Goal: Task Accomplishment & Management: Manage account settings

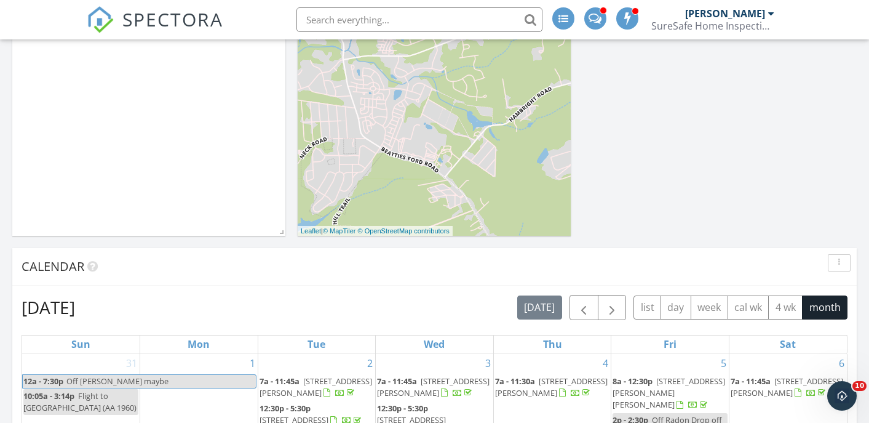
scroll to position [313, 0]
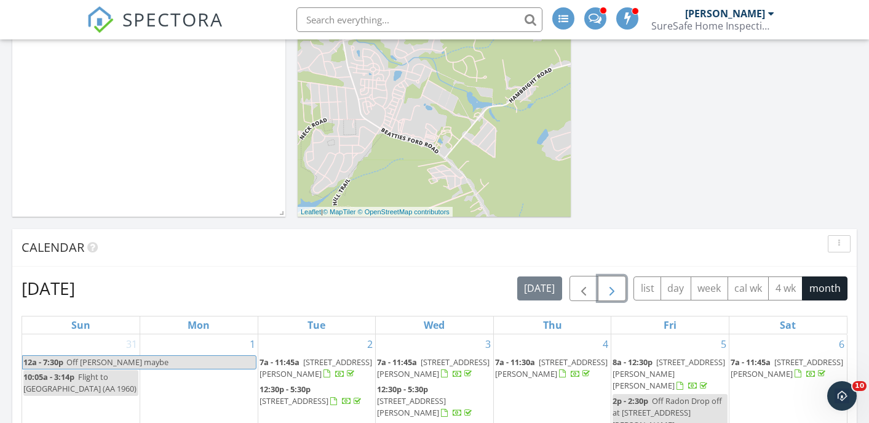
click at [618, 290] on span "button" at bounding box center [612, 288] width 15 height 15
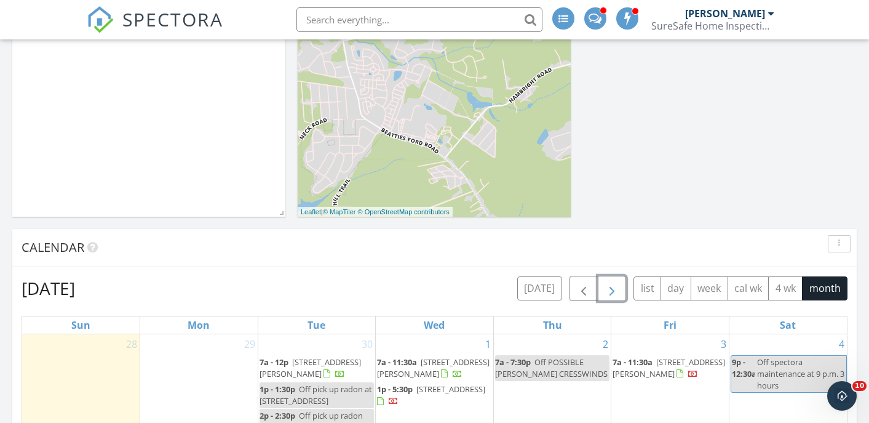
click at [618, 290] on span "button" at bounding box center [612, 288] width 15 height 15
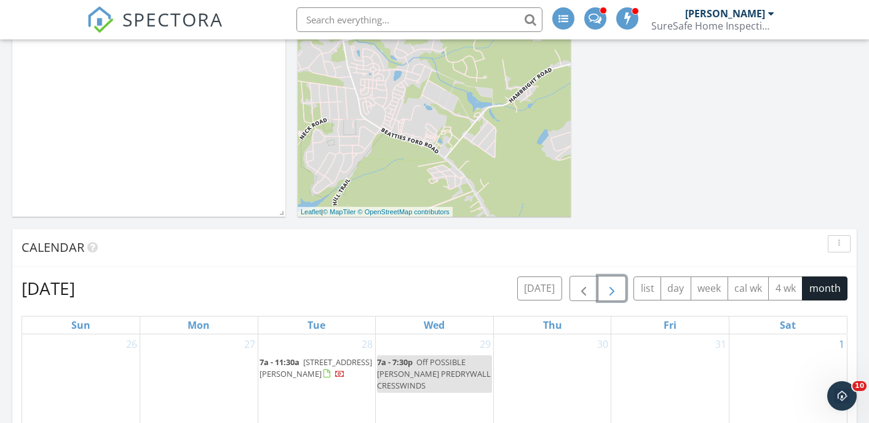
click at [618, 290] on span "button" at bounding box center [612, 288] width 15 height 15
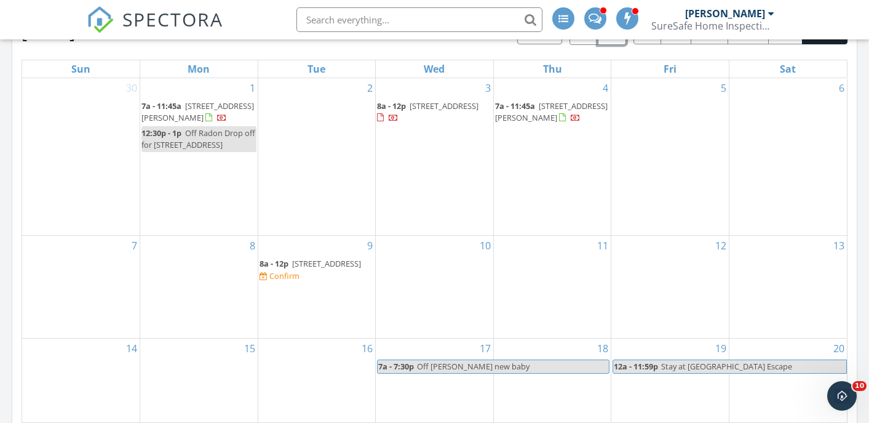
scroll to position [571, 0]
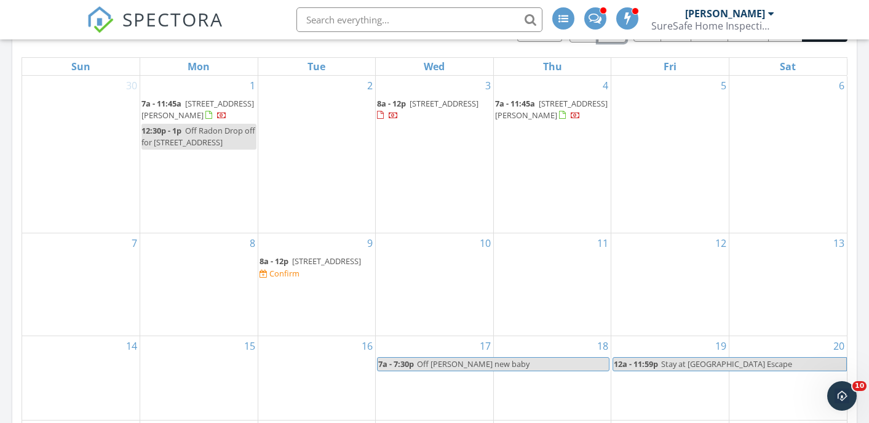
click at [303, 266] on span "2644 Headwind Ct, Belmont 28012" at bounding box center [326, 260] width 69 height 11
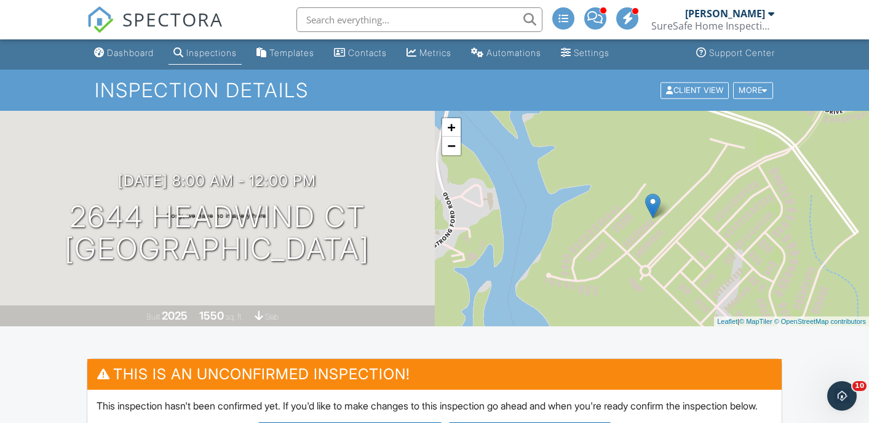
scroll to position [1, 0]
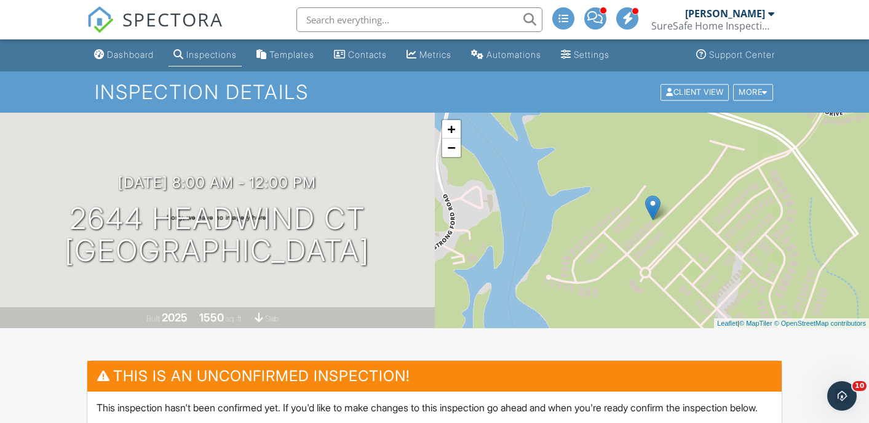
click at [472, 21] on input "text" at bounding box center [420, 19] width 246 height 25
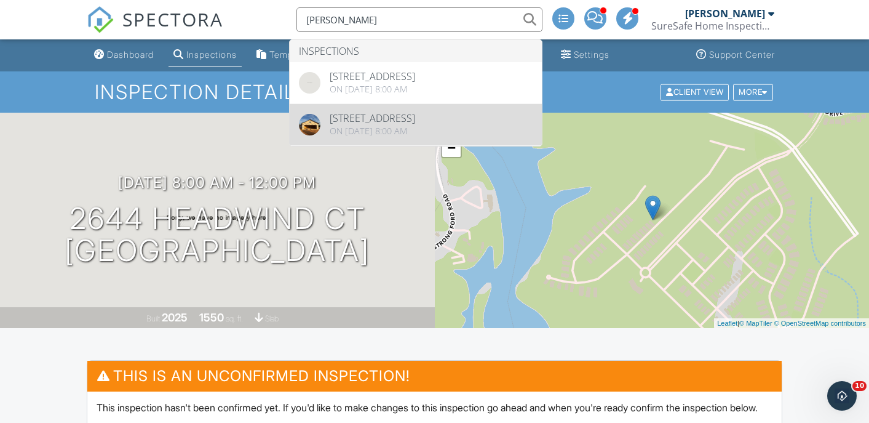
type input "[PERSON_NAME]"
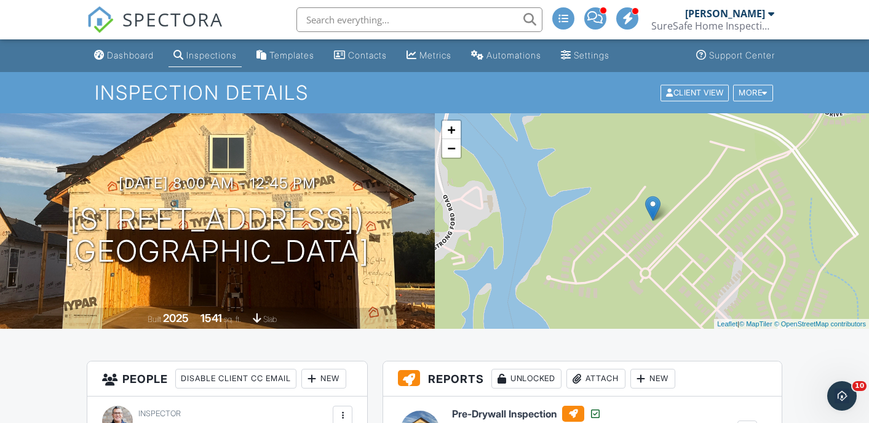
click at [349, 19] on input "text" at bounding box center [420, 19] width 246 height 25
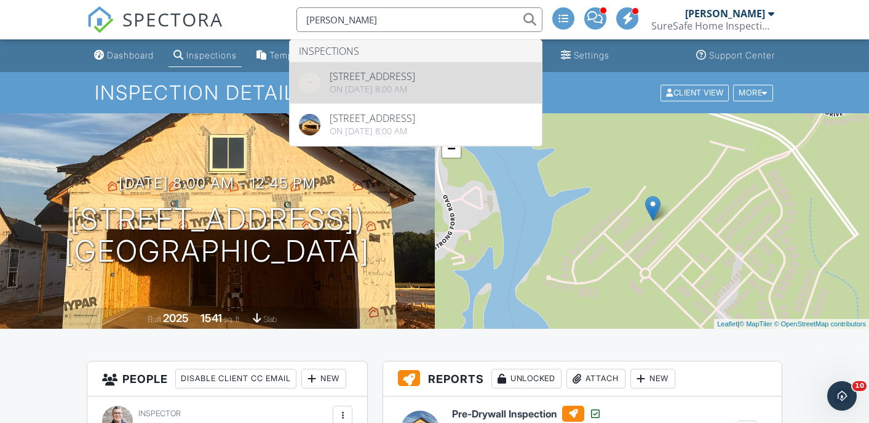
type input "[PERSON_NAME]"
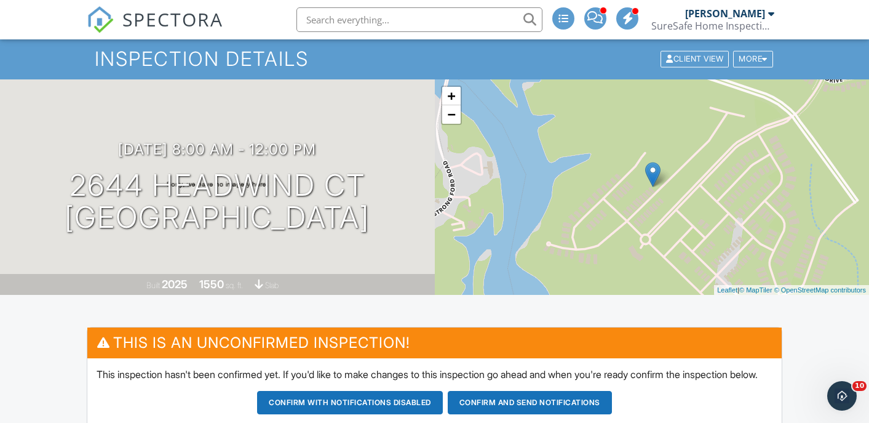
scroll to position [35, 0]
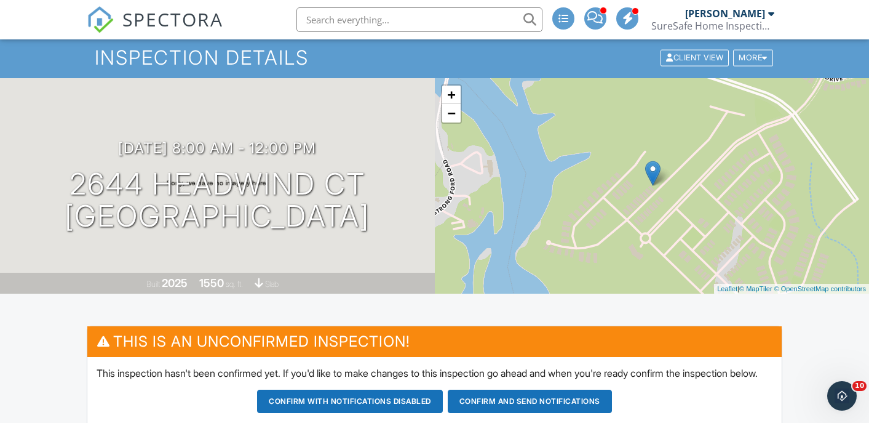
click at [367, 20] on input "text" at bounding box center [420, 19] width 246 height 25
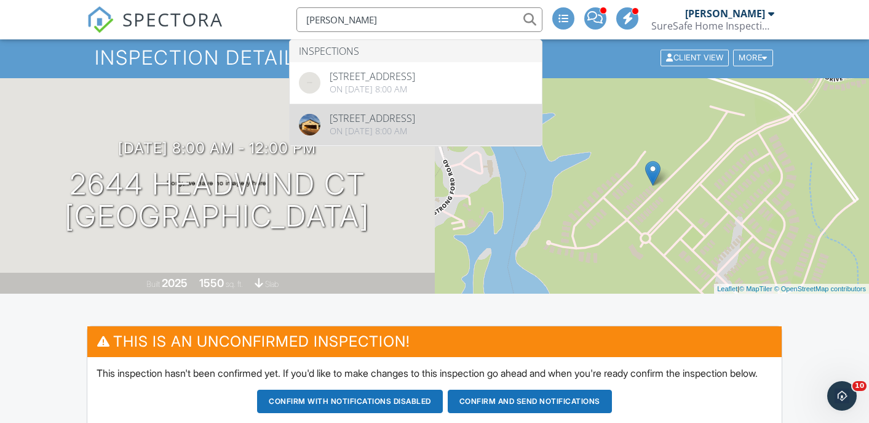
type input "blanco"
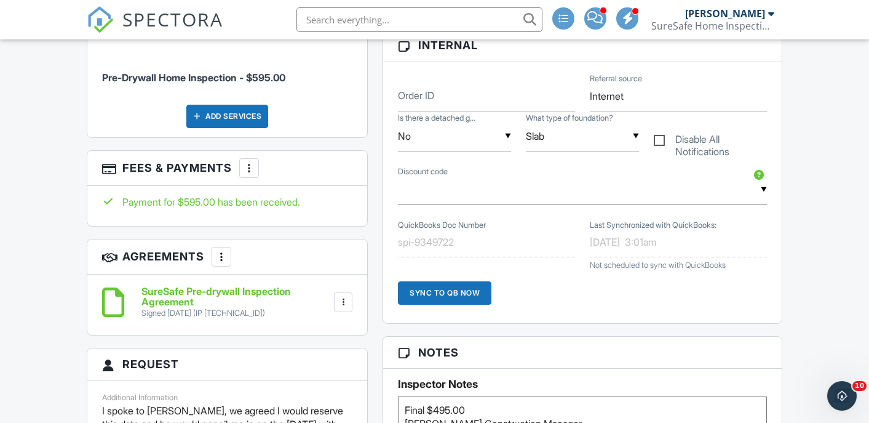
scroll to position [607, 0]
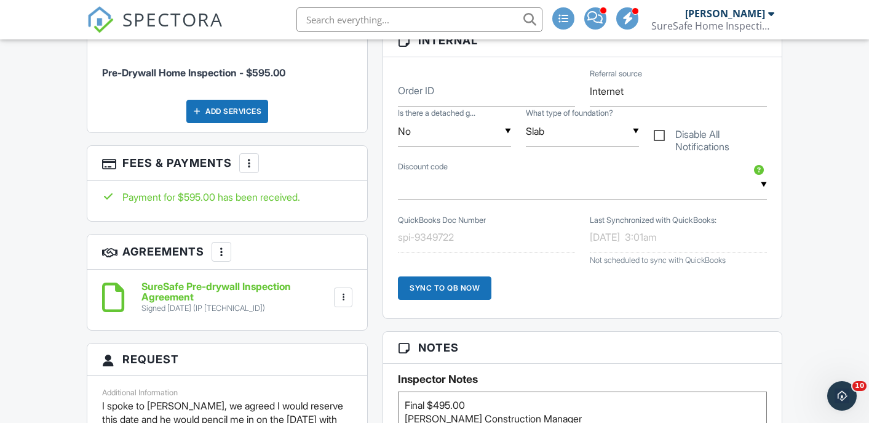
click at [394, 22] on input "text" at bounding box center [420, 19] width 246 height 25
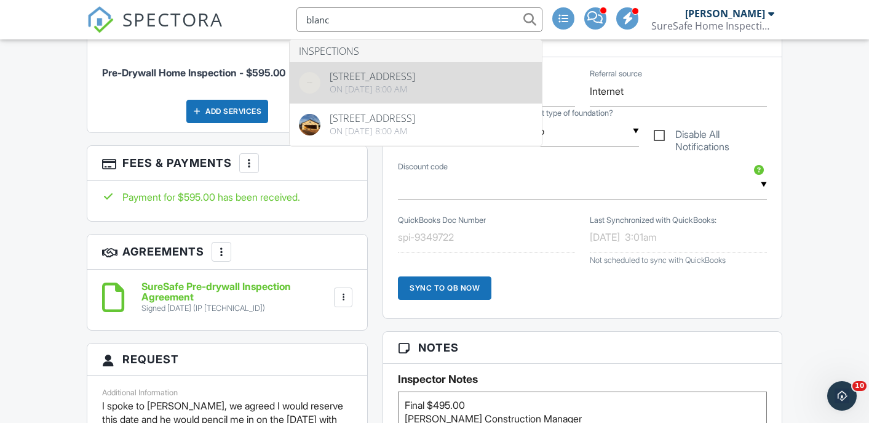
type input "blanc"
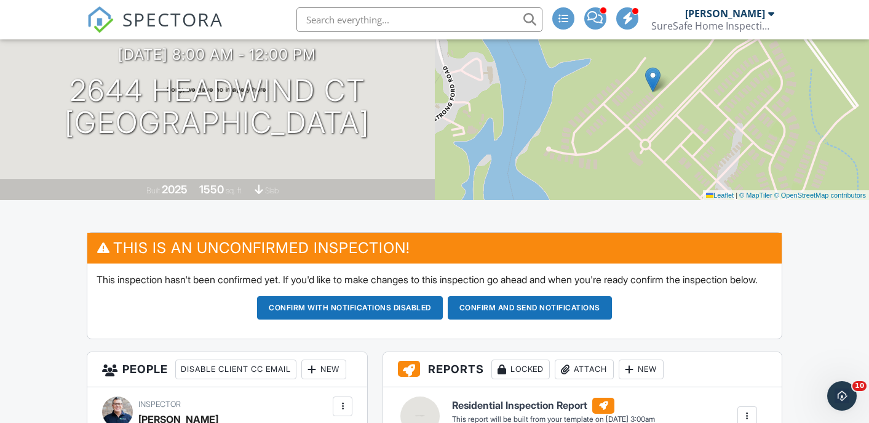
scroll to position [128, 0]
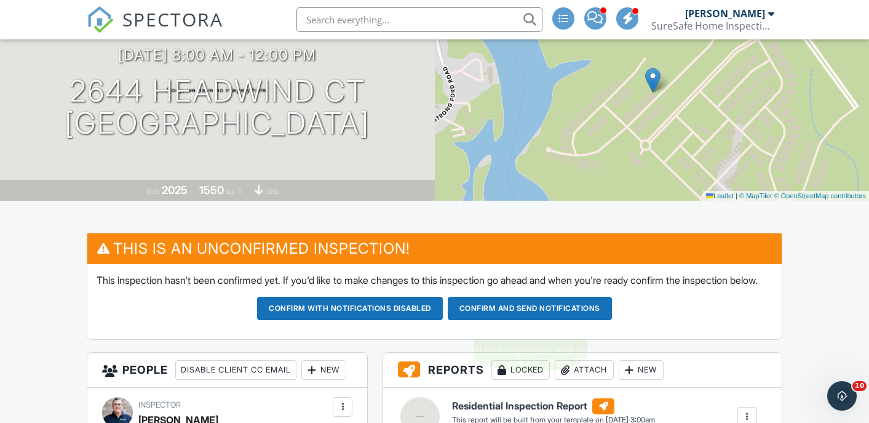
click at [500, 320] on button "Confirm and send notifications" at bounding box center [530, 308] width 164 height 23
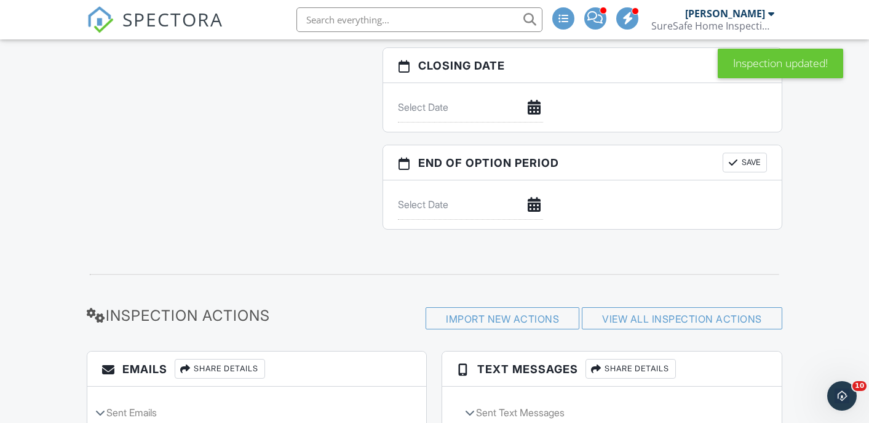
scroll to position [1477, 0]
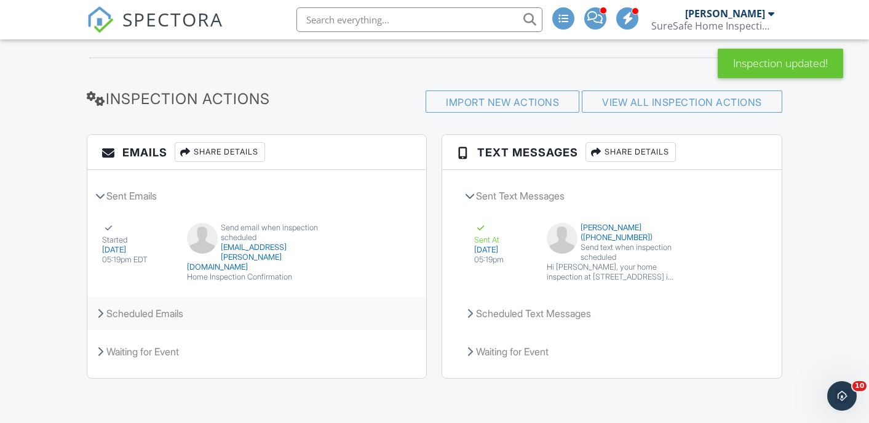
click at [102, 311] on div "Scheduled Emails" at bounding box center [256, 313] width 339 height 33
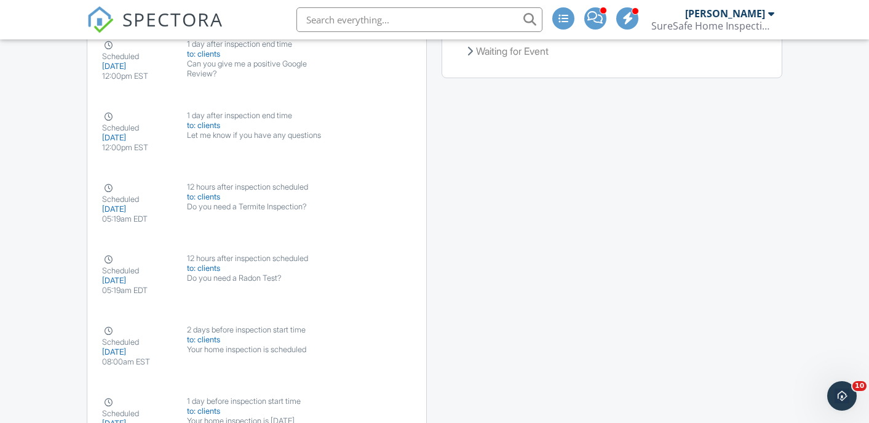
scroll to position [1782, 0]
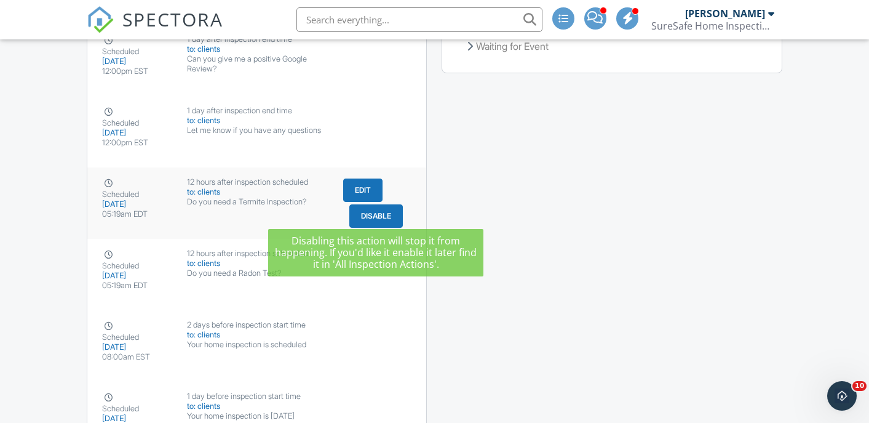
click at [361, 210] on button "Disable" at bounding box center [376, 215] width 54 height 23
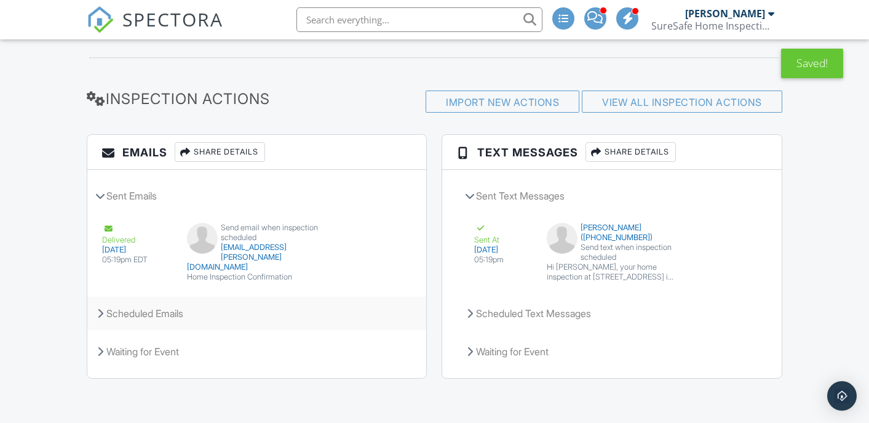
click at [128, 303] on div "Scheduled Emails" at bounding box center [256, 313] width 339 height 33
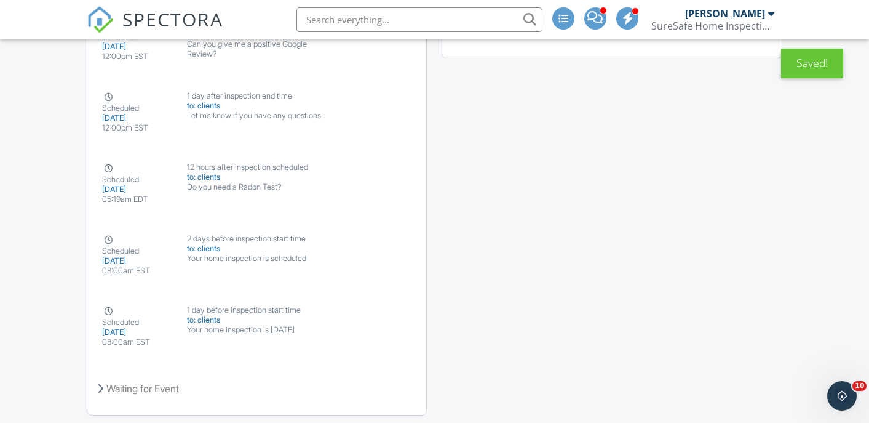
scroll to position [1826, 0]
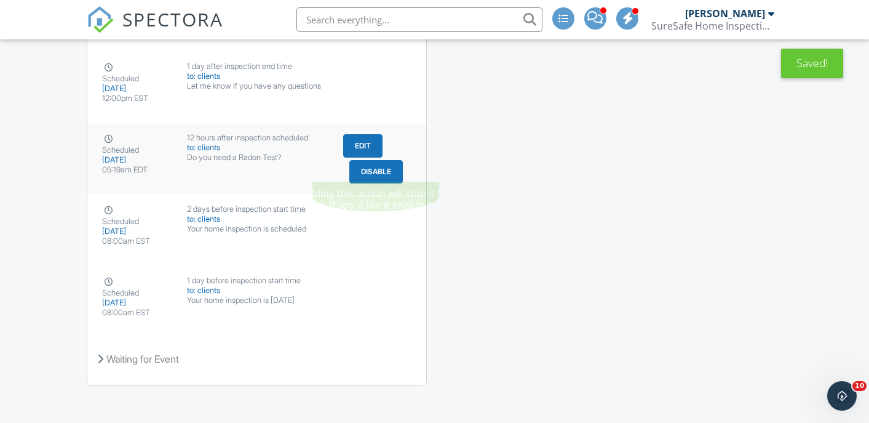
click at [360, 164] on button "Disable" at bounding box center [376, 171] width 54 height 23
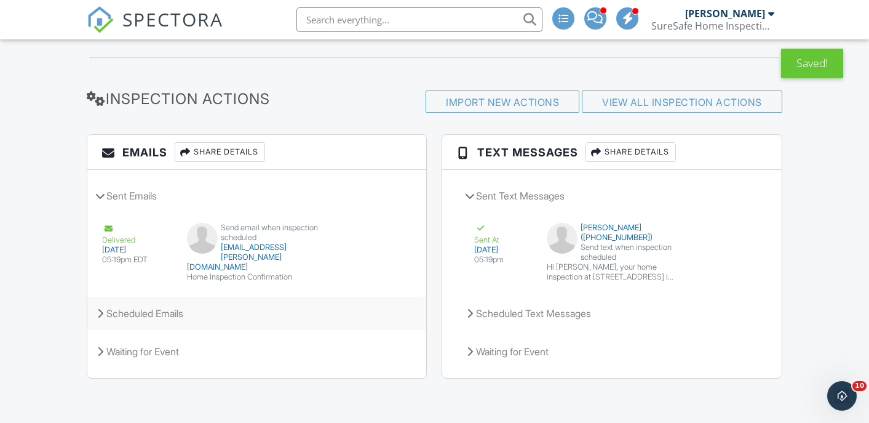
click at [114, 309] on div "Scheduled Emails" at bounding box center [256, 313] width 339 height 33
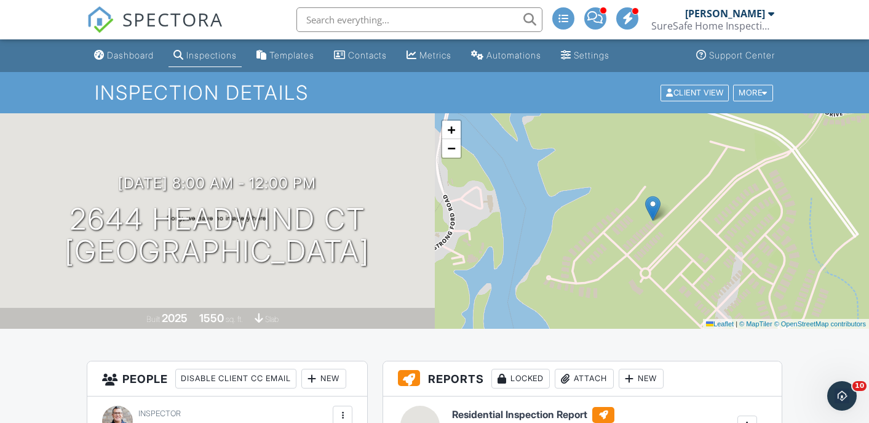
click at [168, 12] on span "SPECTORA" at bounding box center [172, 19] width 101 height 26
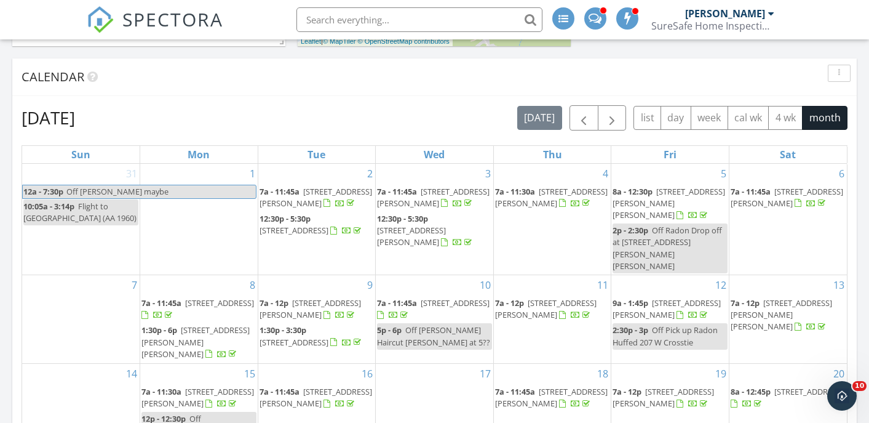
scroll to position [485, 0]
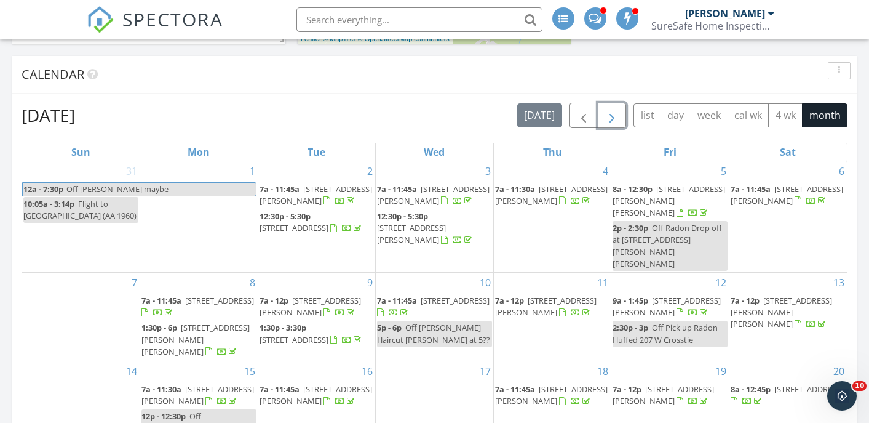
click at [606, 111] on span "button" at bounding box center [612, 115] width 15 height 15
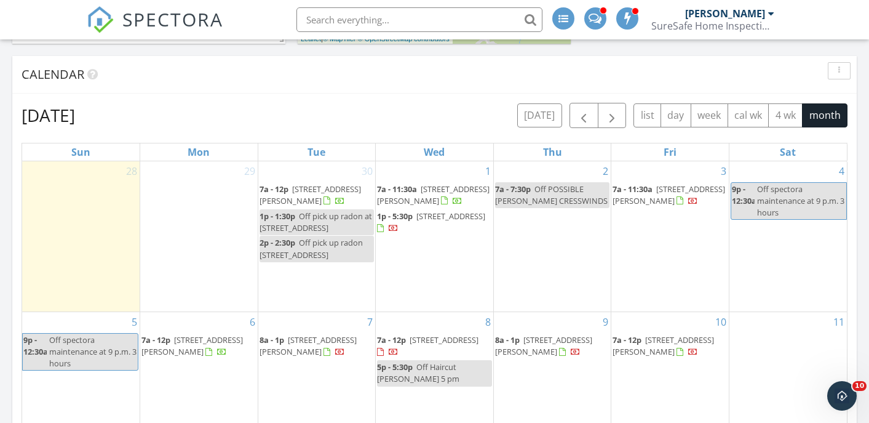
click at [436, 20] on input "text" at bounding box center [420, 19] width 246 height 25
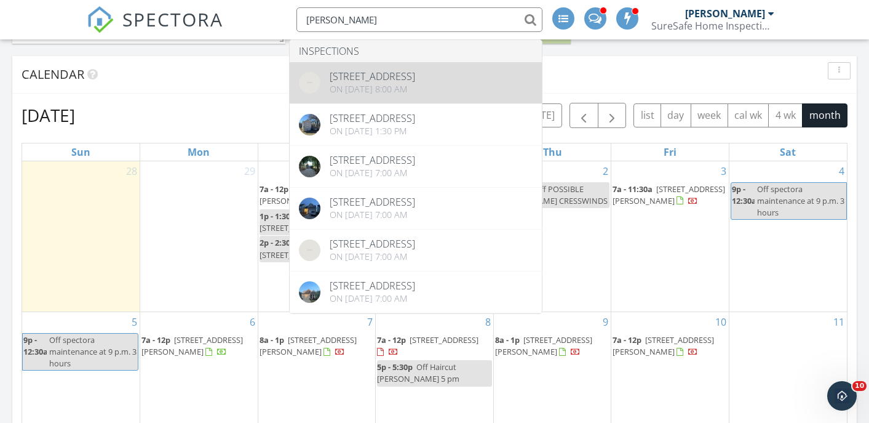
type input "martin"
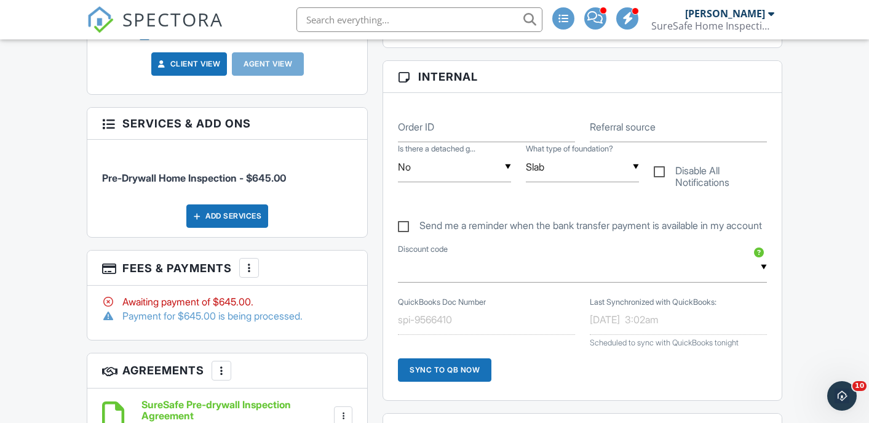
scroll to position [563, 0]
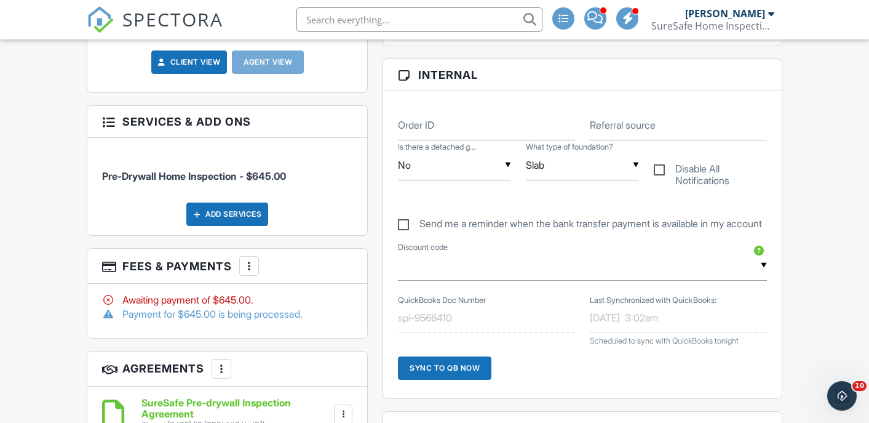
click at [151, 25] on span "SPECTORA" at bounding box center [172, 19] width 101 height 26
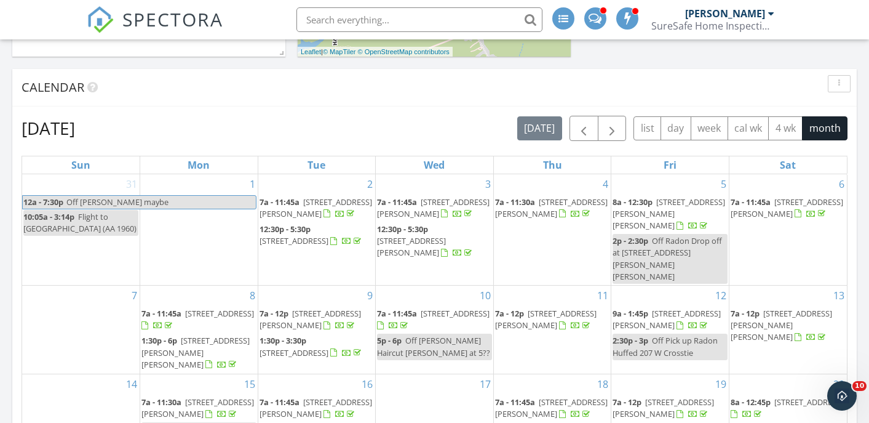
scroll to position [475, 0]
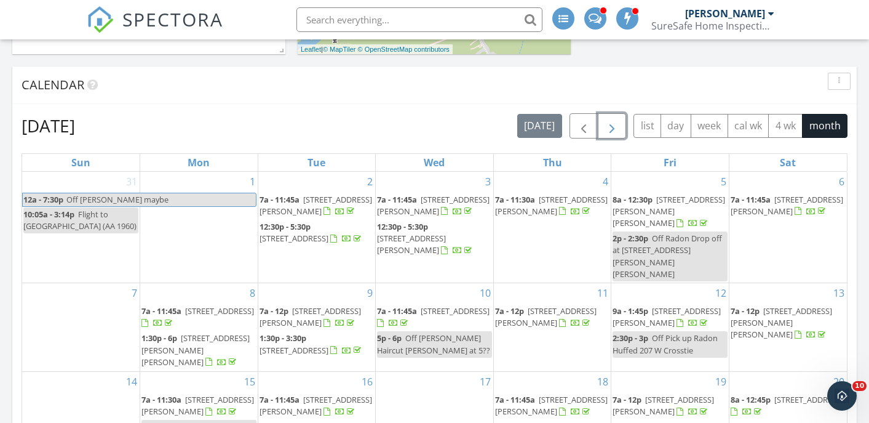
click at [610, 131] on span "button" at bounding box center [612, 126] width 15 height 15
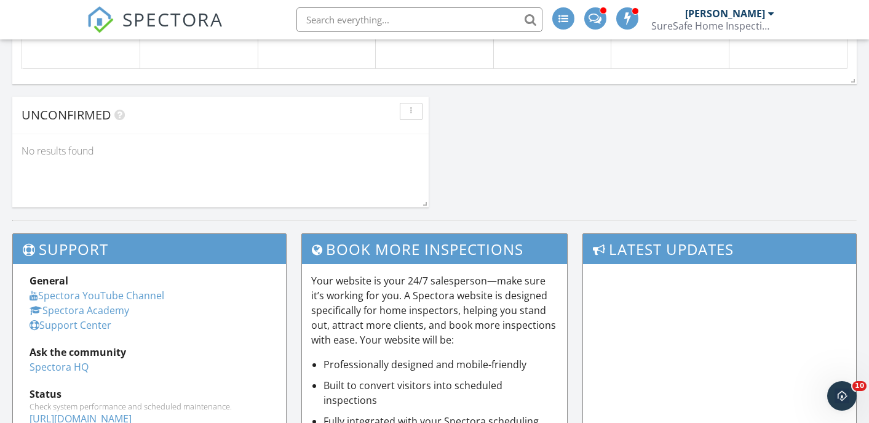
scroll to position [1178, 0]
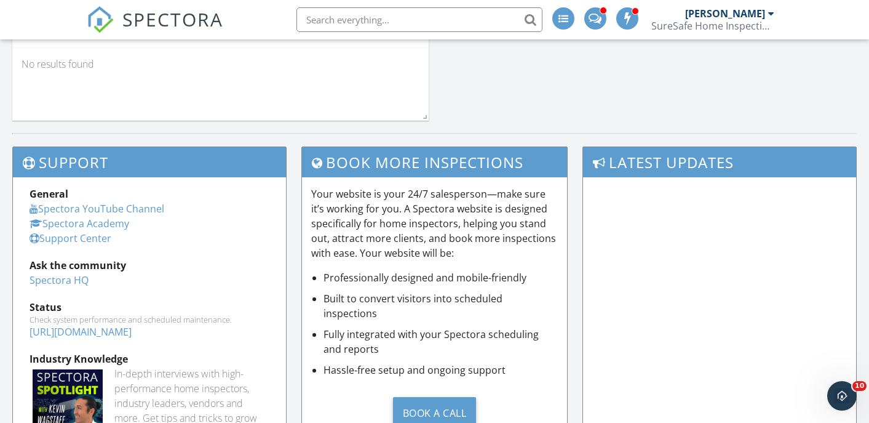
click at [364, 23] on input "text" at bounding box center [420, 19] width 246 height 25
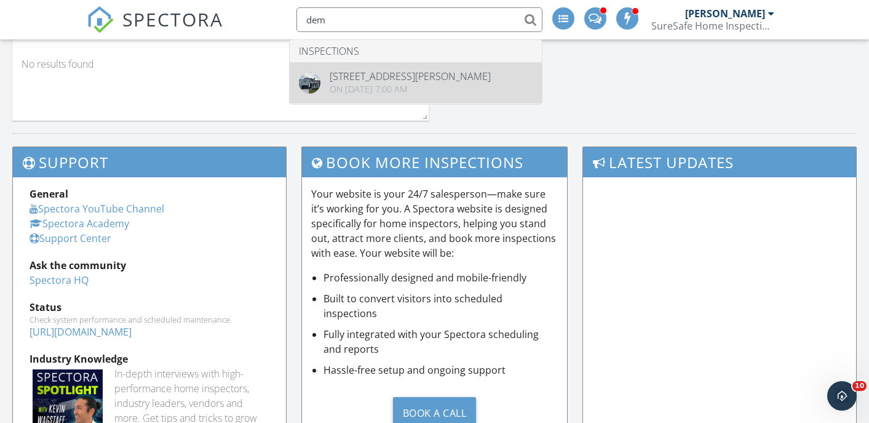
type input "dem"
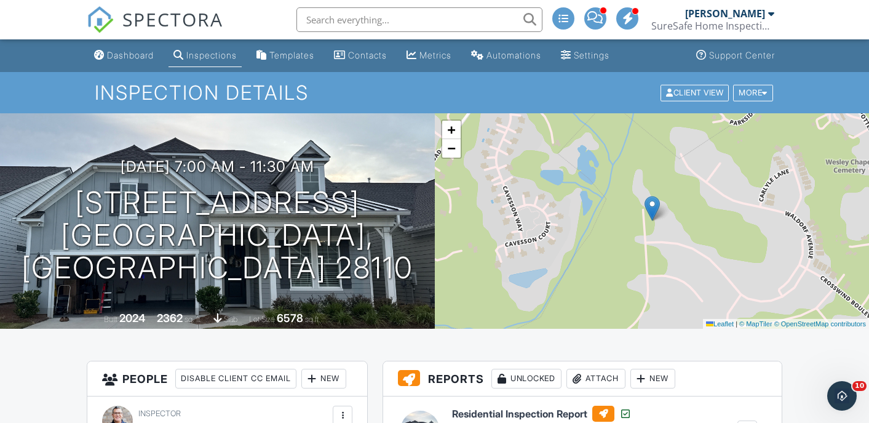
click at [158, 23] on span "SPECTORA" at bounding box center [172, 19] width 101 height 26
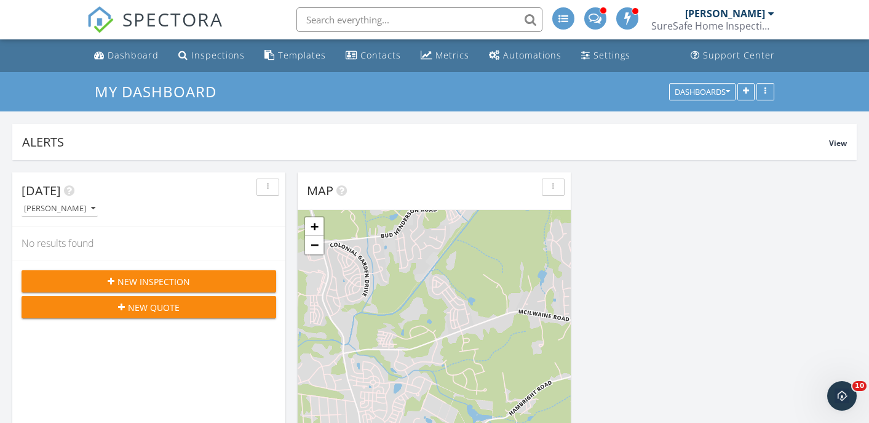
scroll to position [2, 0]
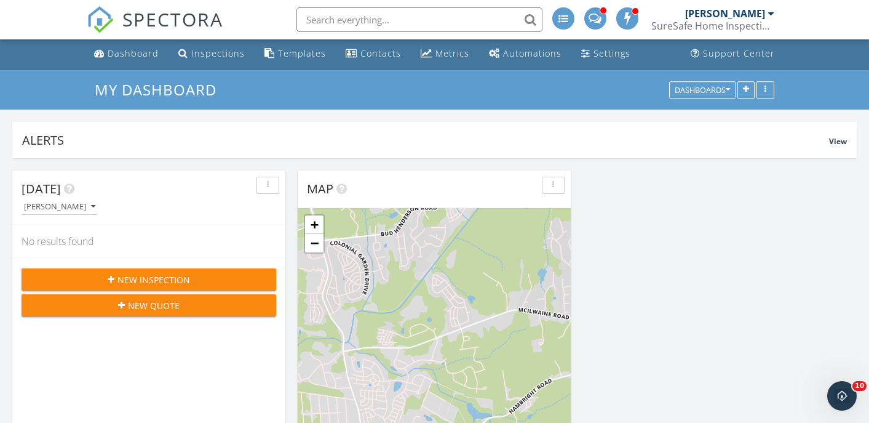
click at [403, 20] on input "text" at bounding box center [420, 19] width 246 height 25
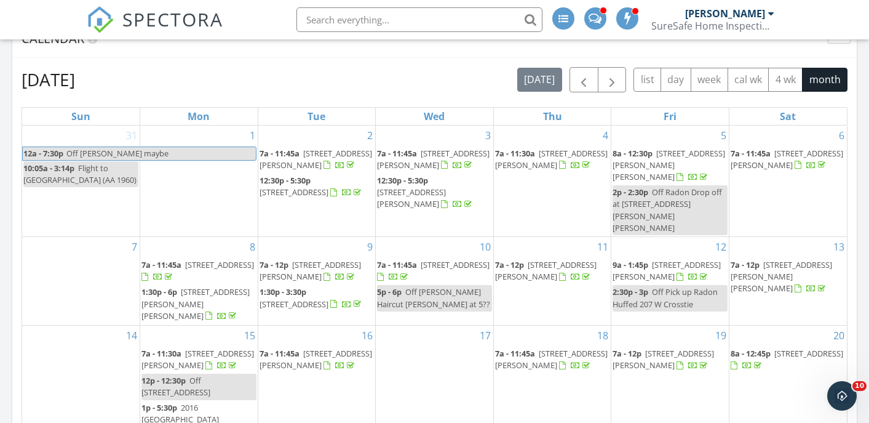
scroll to position [523, 0]
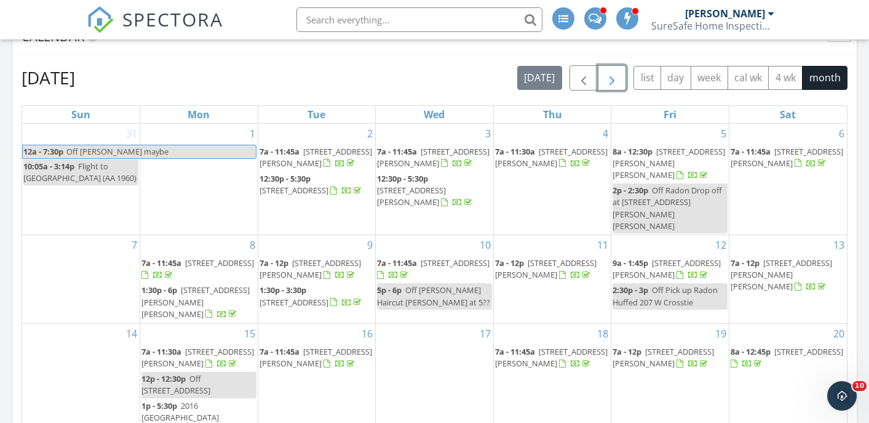
click at [620, 75] on button "button" at bounding box center [612, 77] width 29 height 25
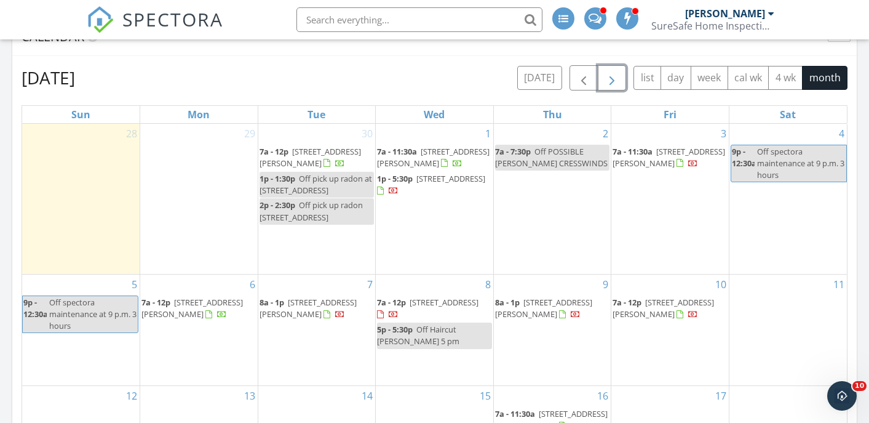
click at [617, 76] on span "button" at bounding box center [612, 78] width 15 height 15
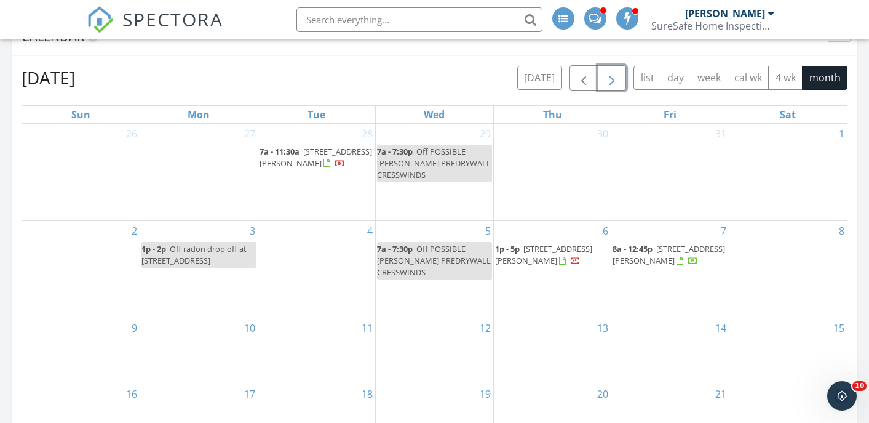
click at [616, 76] on span "button" at bounding box center [612, 78] width 15 height 15
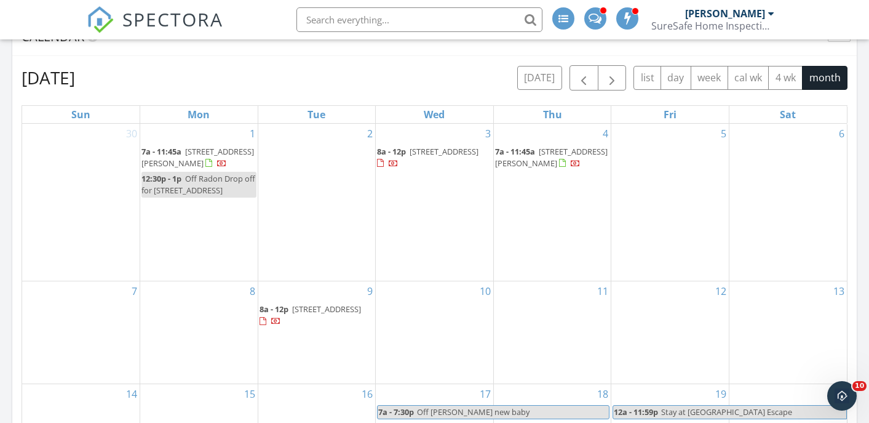
click at [449, 20] on input "text" at bounding box center [420, 19] width 246 height 25
click at [589, 72] on span "button" at bounding box center [584, 78] width 15 height 15
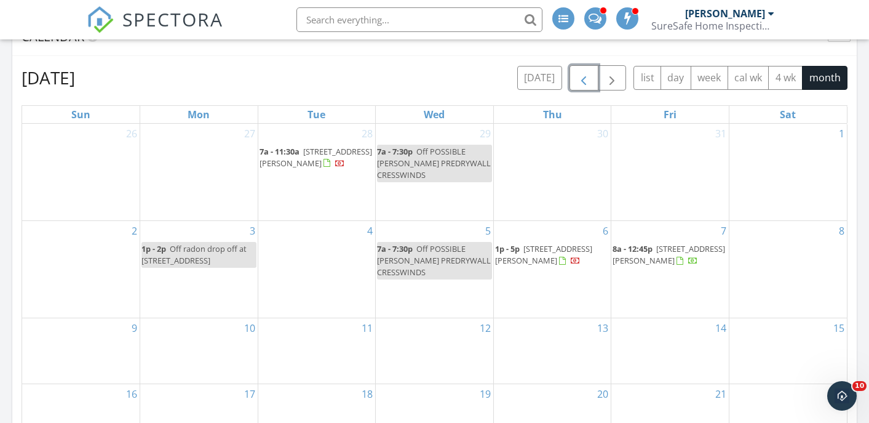
click at [589, 72] on span "button" at bounding box center [584, 78] width 15 height 15
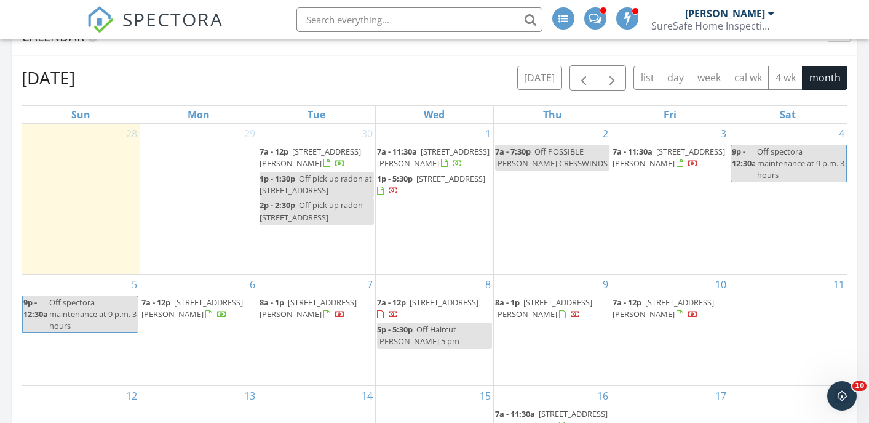
click at [389, 17] on input "text" at bounding box center [420, 19] width 246 height 25
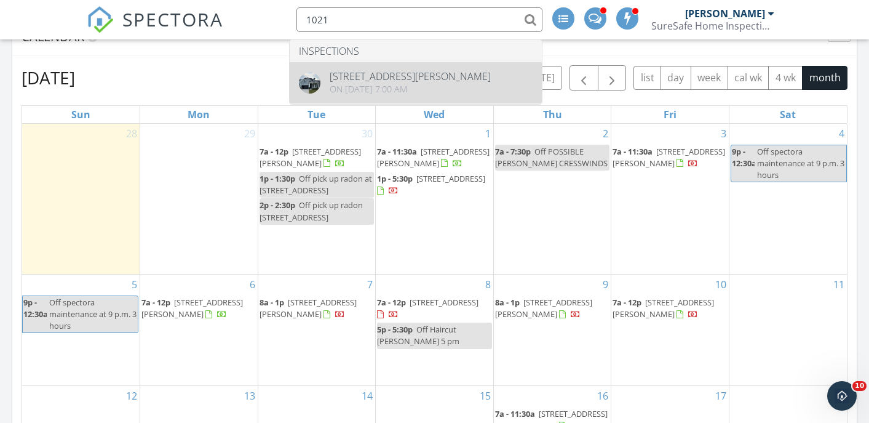
type input "1021"
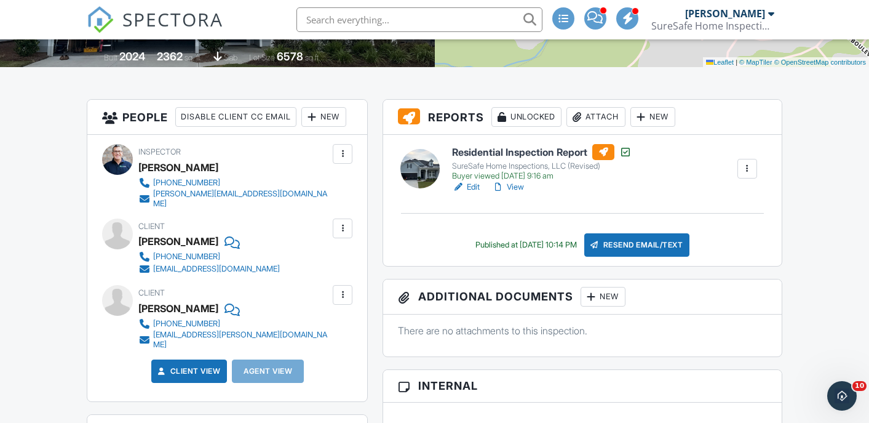
scroll to position [265, 0]
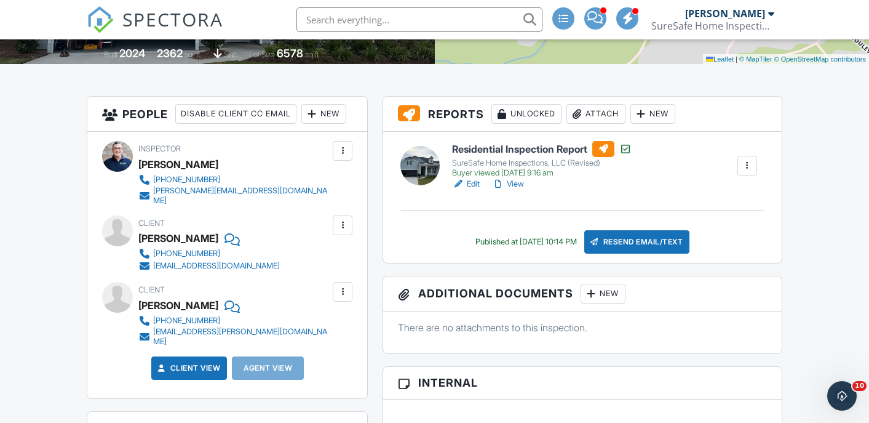
click at [148, 18] on span "SPECTORA" at bounding box center [172, 19] width 101 height 26
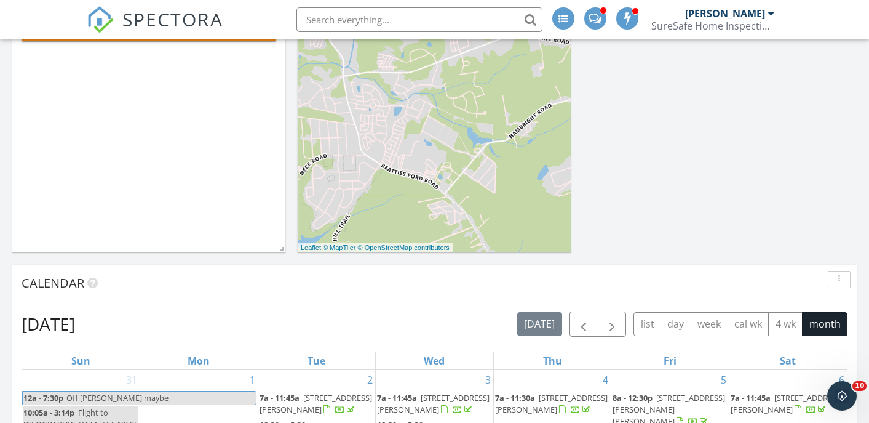
scroll to position [277, 0]
click at [608, 324] on span "button" at bounding box center [612, 323] width 15 height 15
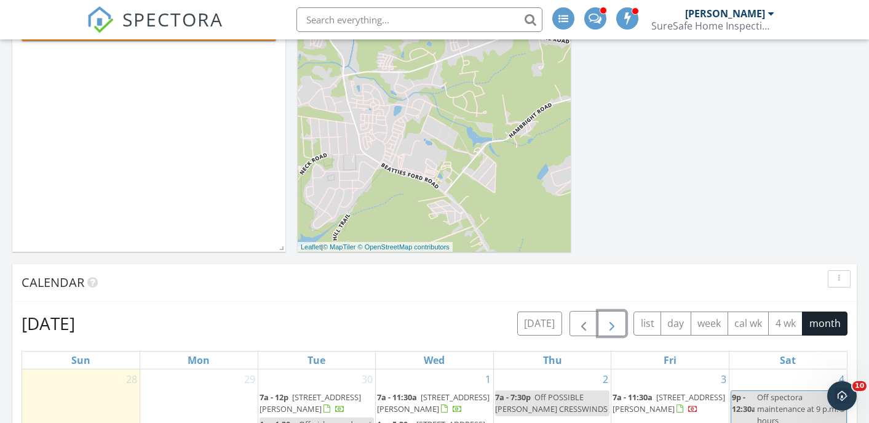
click at [608, 324] on span "button" at bounding box center [612, 323] width 15 height 15
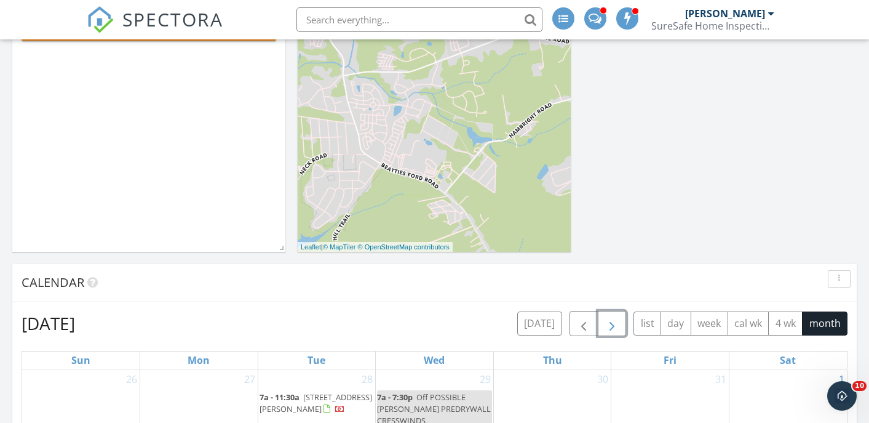
click at [608, 324] on span "button" at bounding box center [612, 323] width 15 height 15
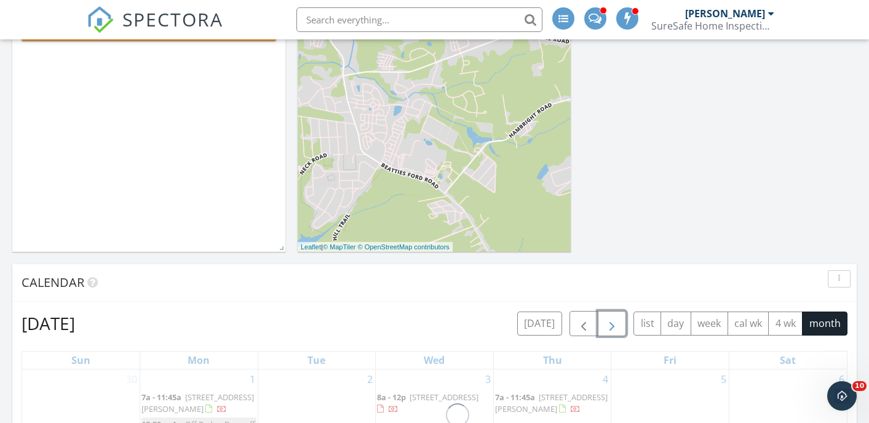
click at [608, 324] on span "button" at bounding box center [612, 323] width 15 height 15
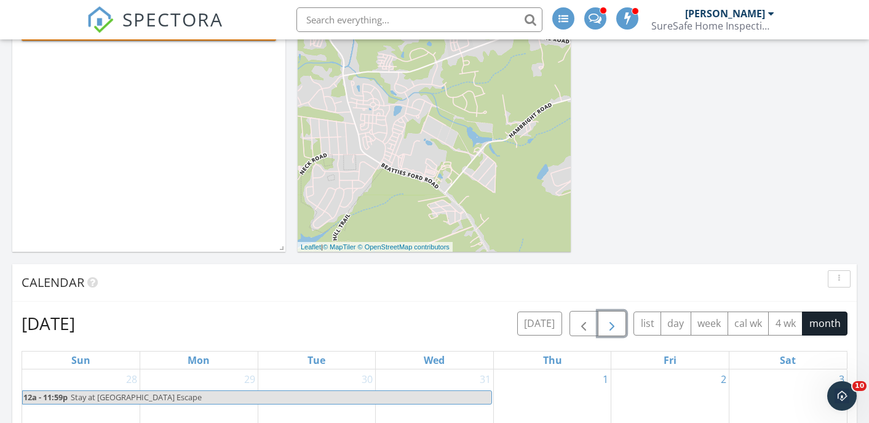
click at [608, 324] on span "button" at bounding box center [612, 323] width 15 height 15
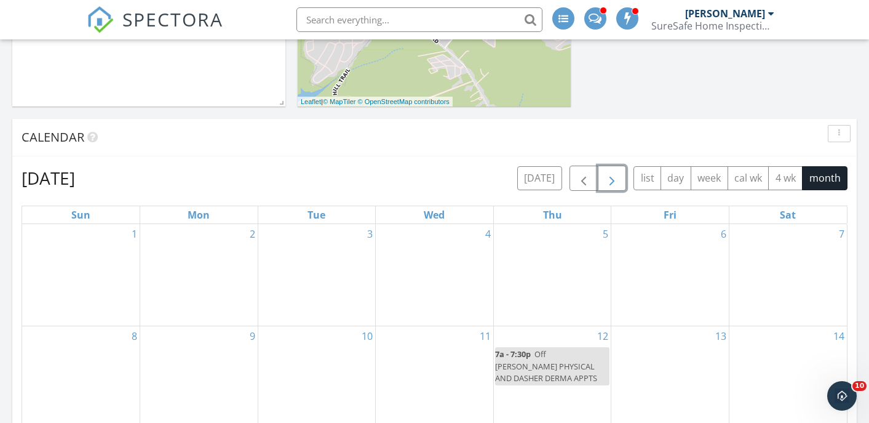
scroll to position [420, 0]
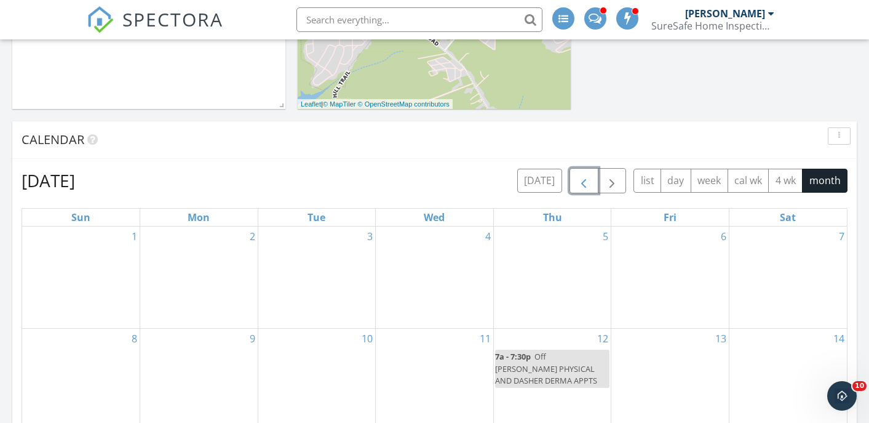
click at [583, 181] on span "button" at bounding box center [584, 181] width 15 height 15
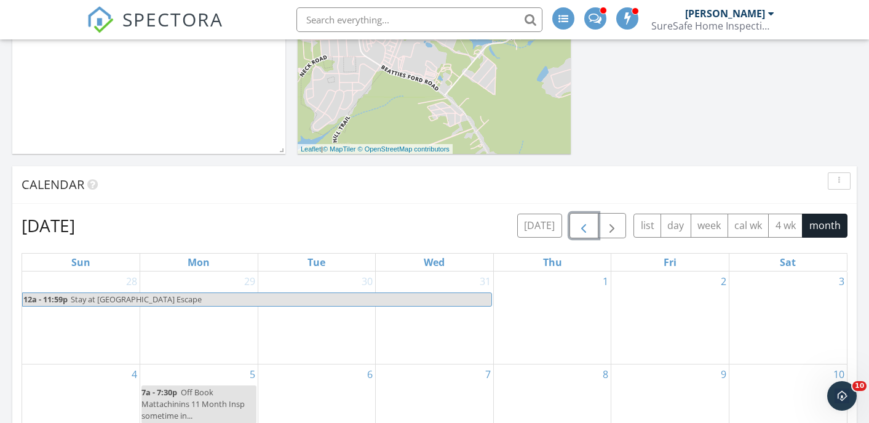
scroll to position [374, 0]
click at [616, 228] on span "button" at bounding box center [612, 227] width 15 height 15
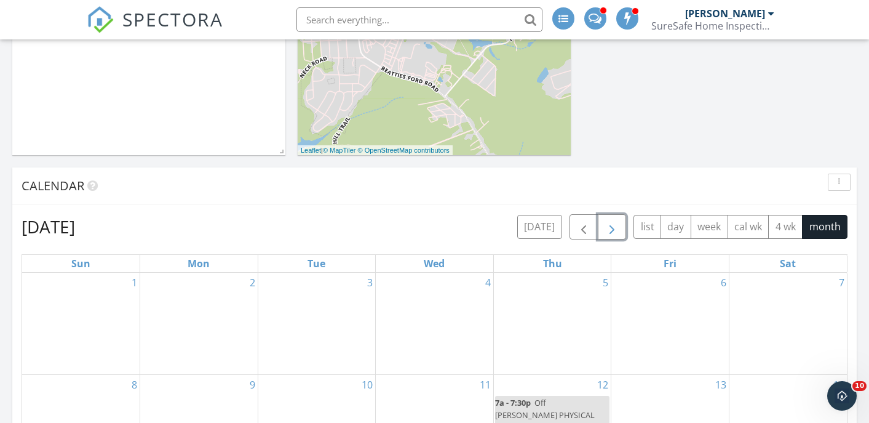
click at [616, 228] on span "button" at bounding box center [612, 227] width 15 height 15
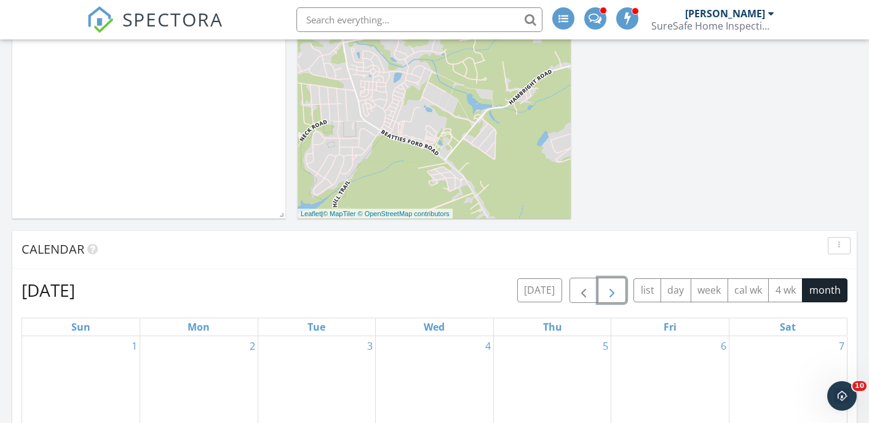
click at [615, 291] on span "button" at bounding box center [612, 290] width 15 height 15
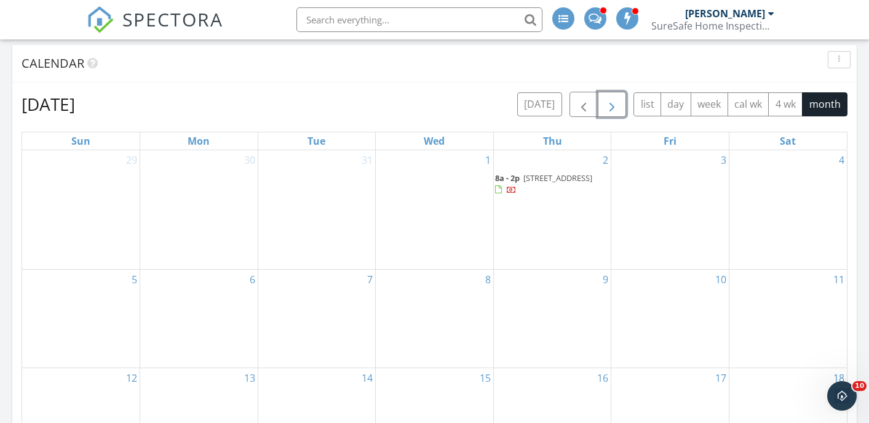
scroll to position [471, 0]
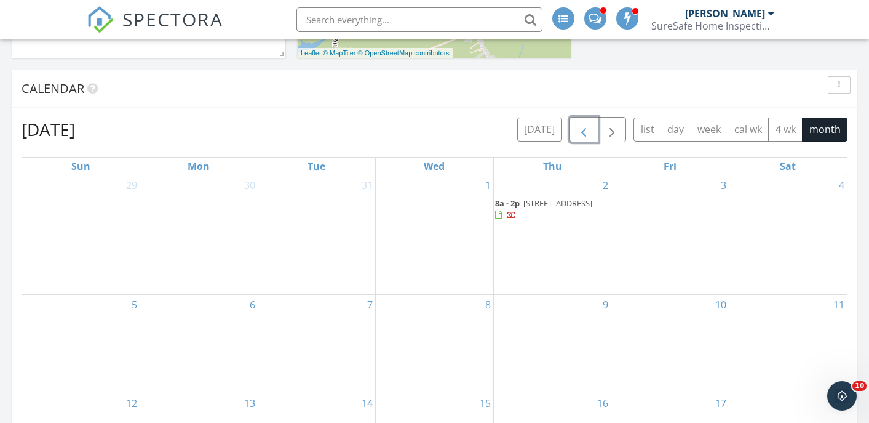
click at [587, 130] on span "button" at bounding box center [584, 129] width 15 height 15
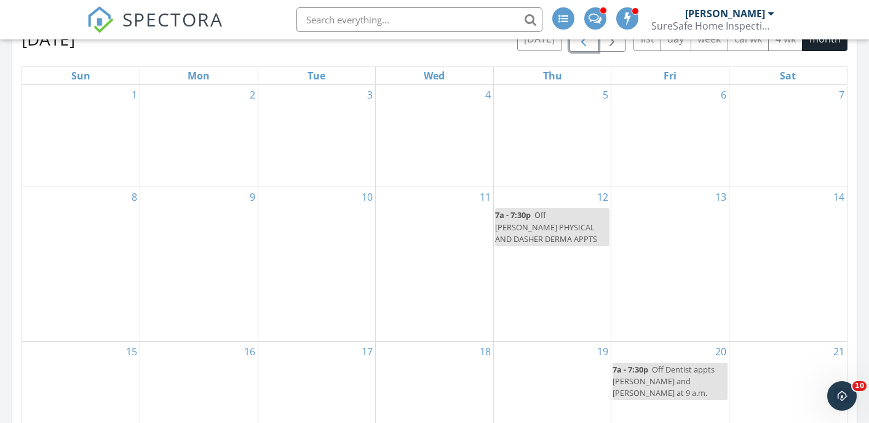
scroll to position [483, 0]
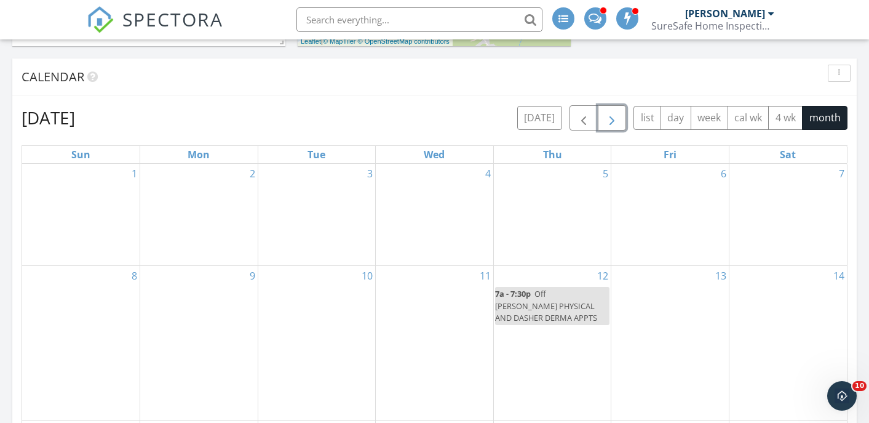
click at [610, 119] on span "button" at bounding box center [612, 118] width 15 height 15
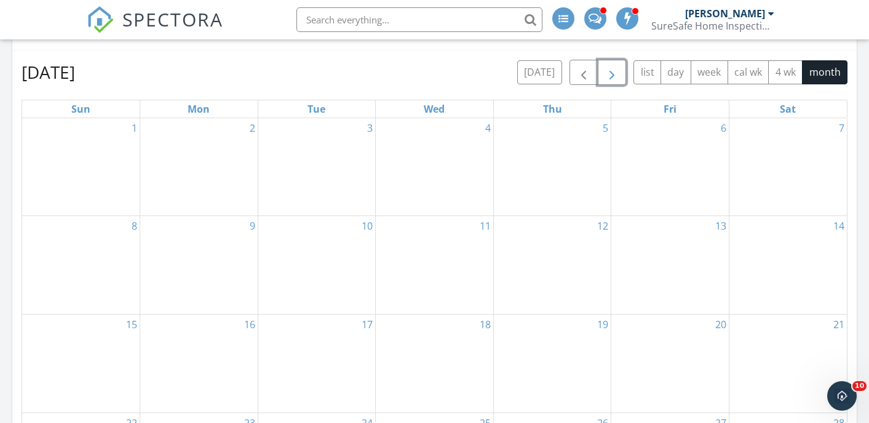
scroll to position [527, 0]
click at [588, 73] on span "button" at bounding box center [584, 74] width 15 height 15
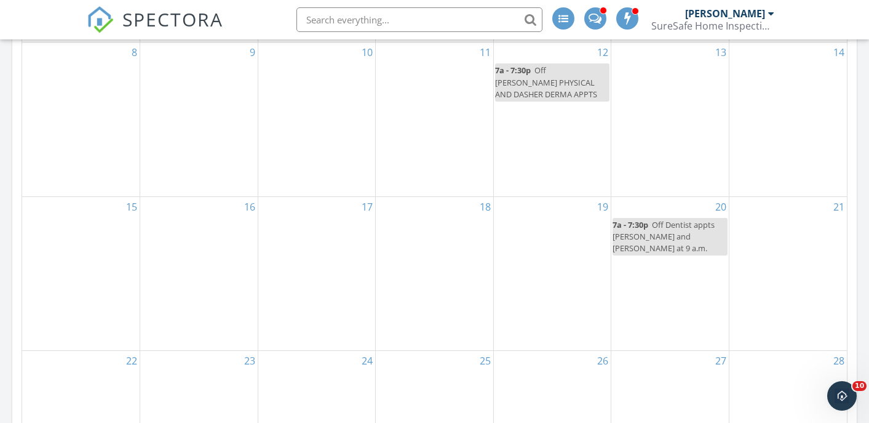
scroll to position [701, 0]
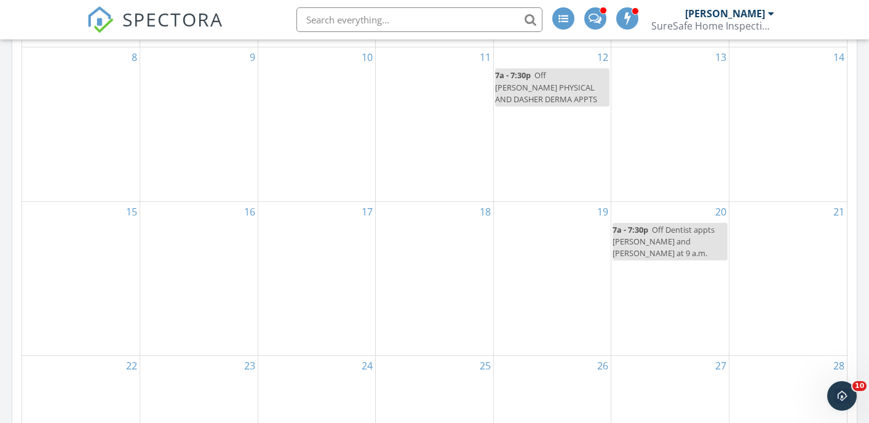
click at [412, 21] on input "text" at bounding box center [420, 19] width 246 height 25
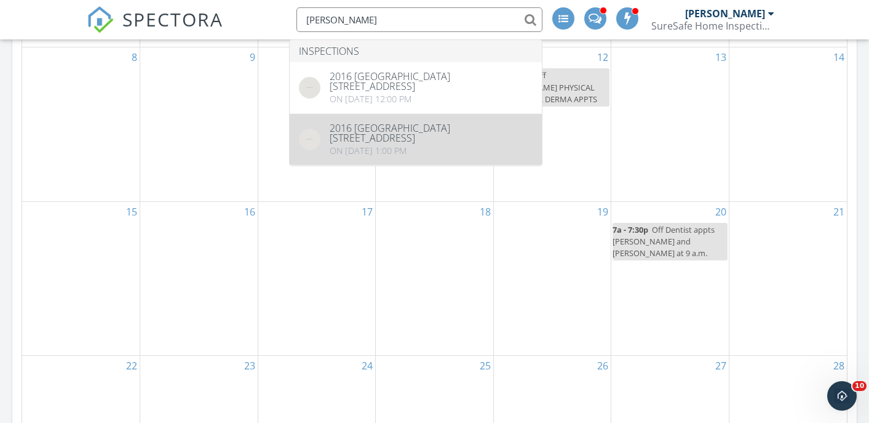
type input "giglio"
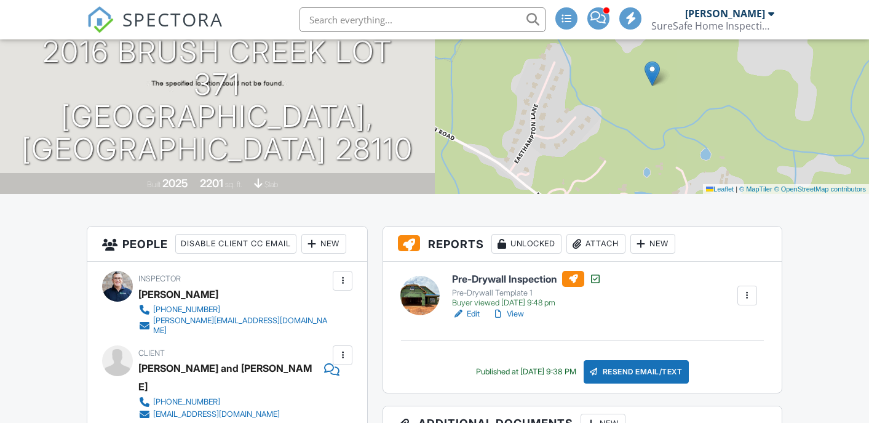
click at [372, 18] on input "text" at bounding box center [423, 19] width 246 height 25
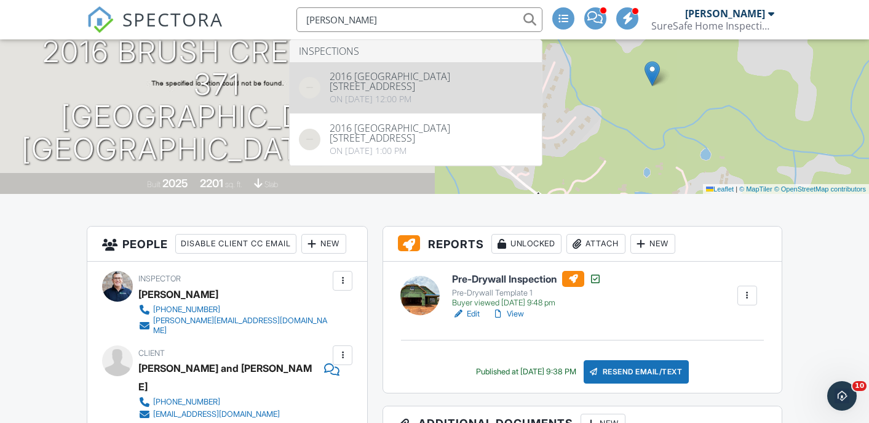
type input "giglio"
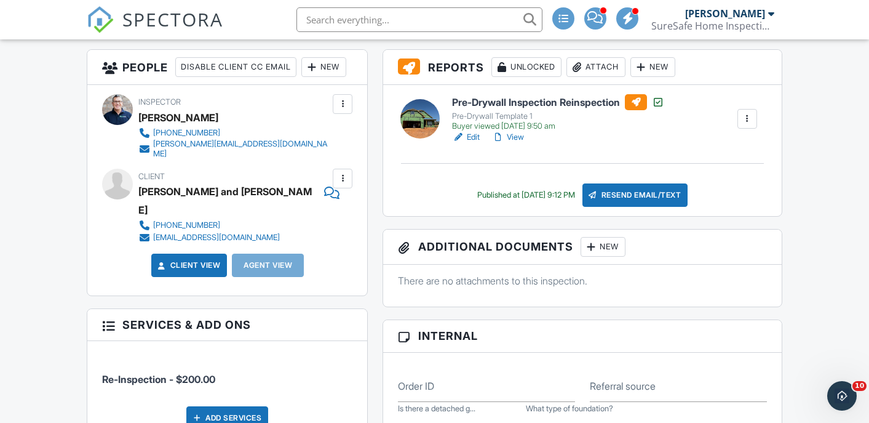
scroll to position [310, 0]
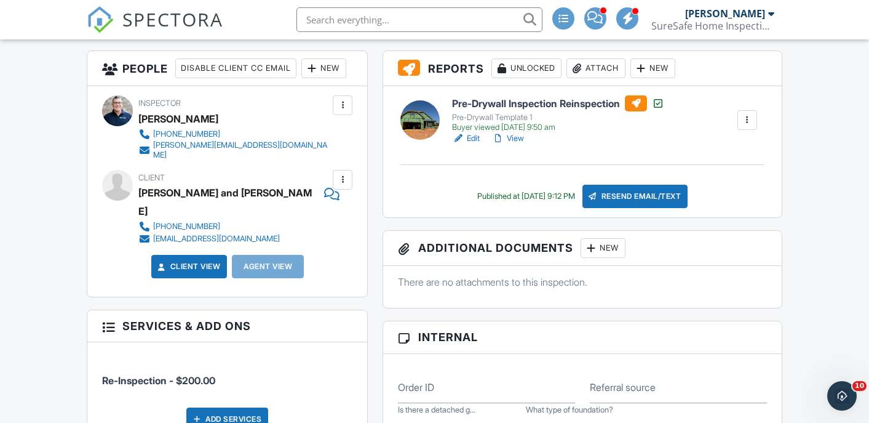
click at [169, 24] on span "SPECTORA" at bounding box center [172, 19] width 101 height 26
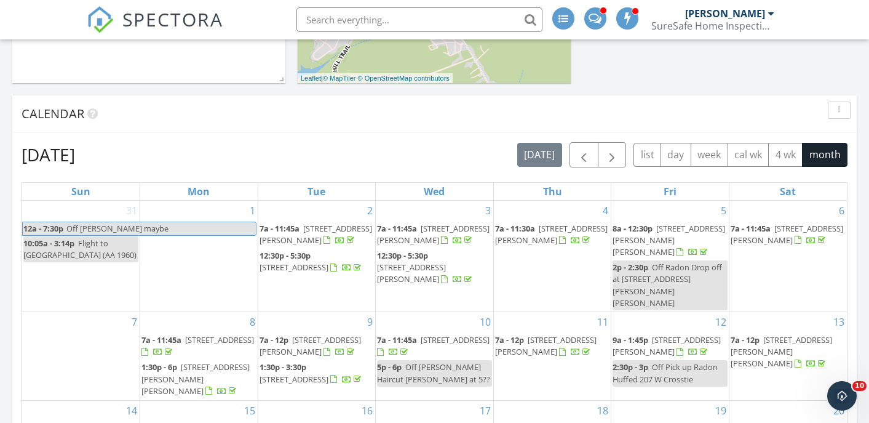
scroll to position [445, 0]
click at [610, 157] on span "button" at bounding box center [612, 155] width 15 height 15
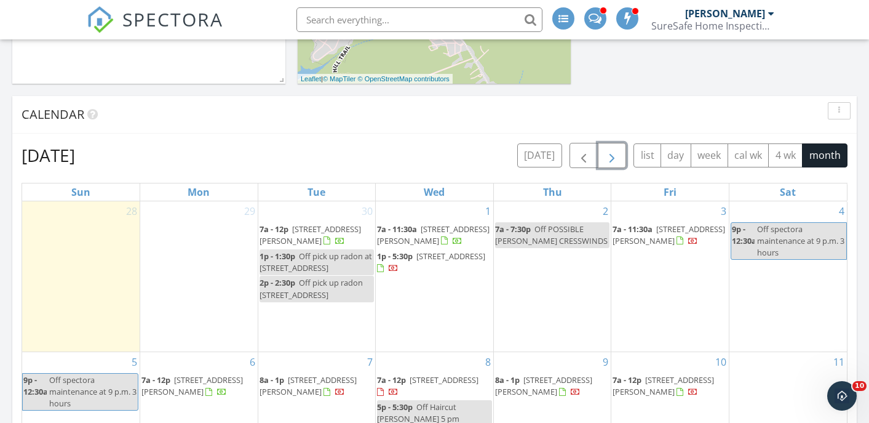
click at [610, 157] on span "button" at bounding box center [612, 155] width 15 height 15
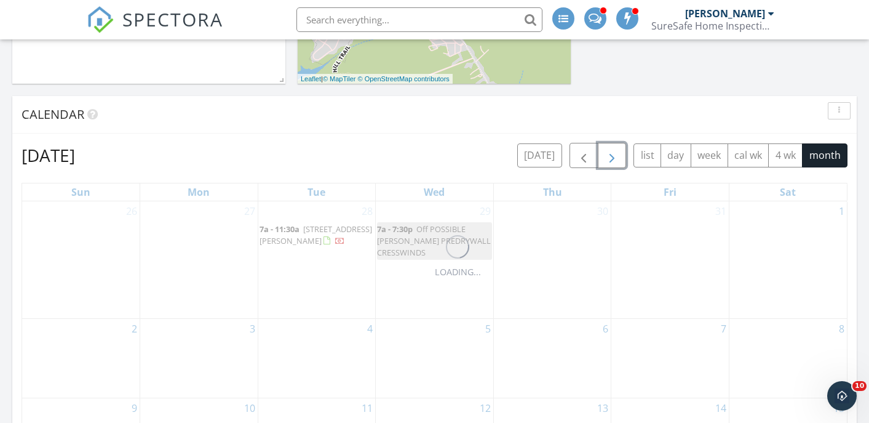
click at [610, 157] on span "button" at bounding box center [612, 155] width 15 height 15
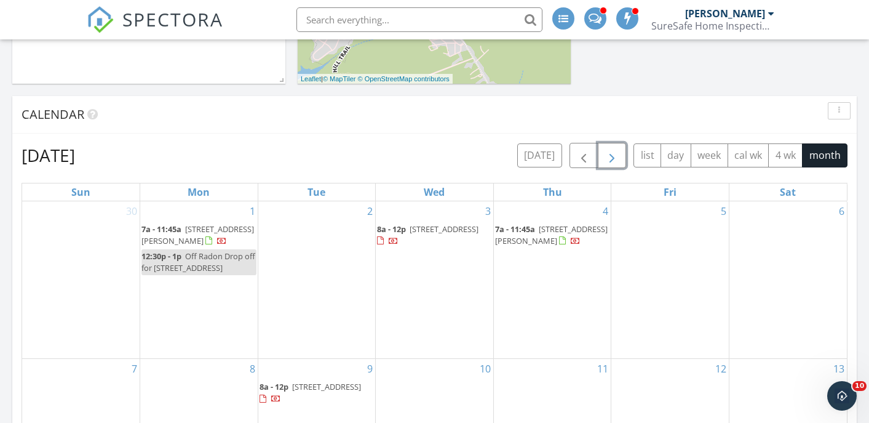
click at [610, 157] on span "button" at bounding box center [612, 155] width 15 height 15
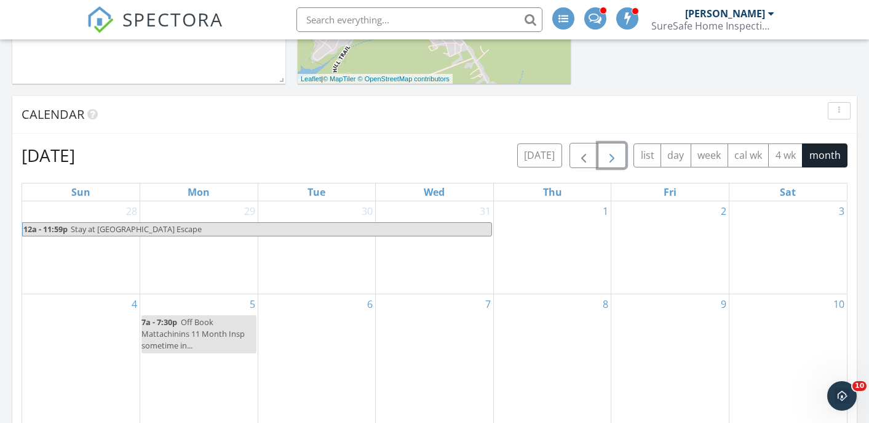
click at [610, 157] on span "button" at bounding box center [612, 155] width 15 height 15
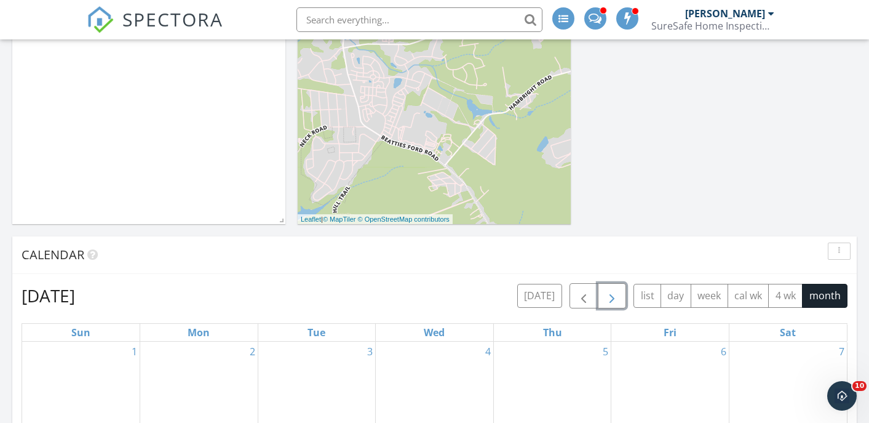
scroll to position [314, 0]
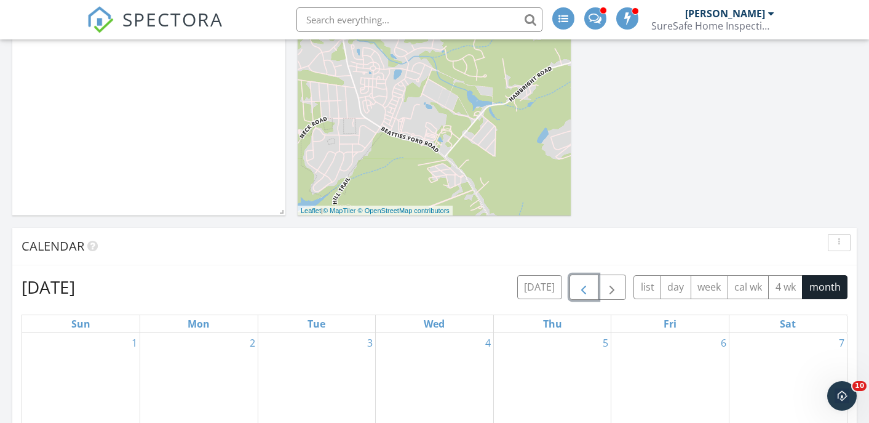
click at [579, 285] on span "button" at bounding box center [584, 287] width 15 height 15
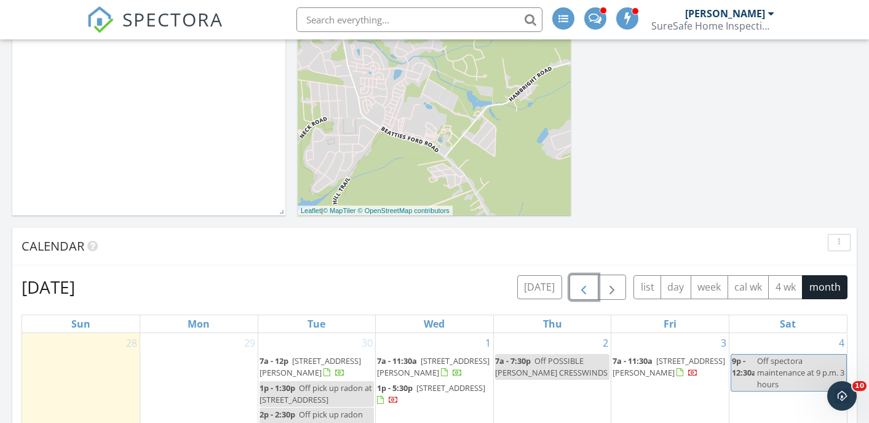
click at [579, 285] on span "button" at bounding box center [584, 287] width 15 height 15
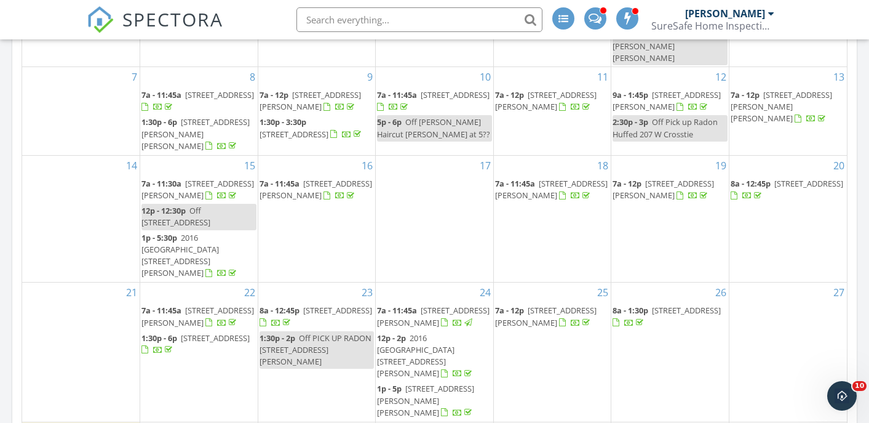
scroll to position [667, 0]
